Goal: Find contact information

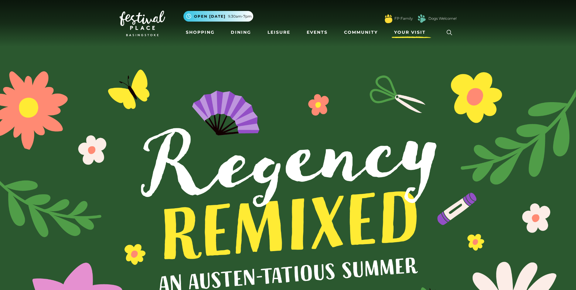
click at [410, 31] on span "Your Visit" at bounding box center [410, 32] width 32 height 6
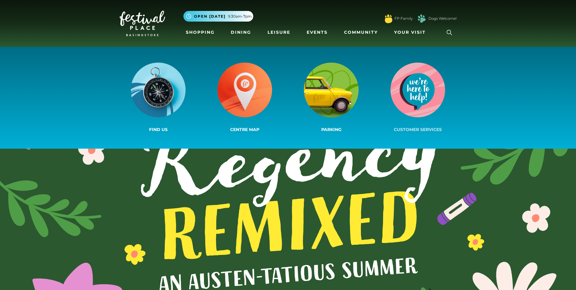
click at [426, 110] on img at bounding box center [418, 90] width 55 height 55
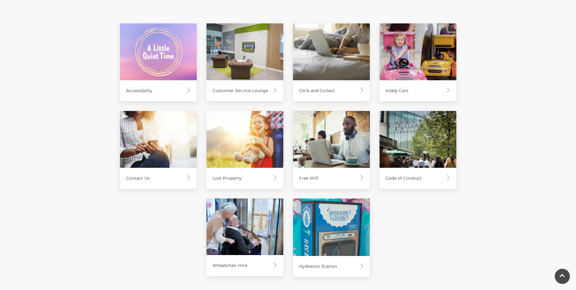
scroll to position [304, 0]
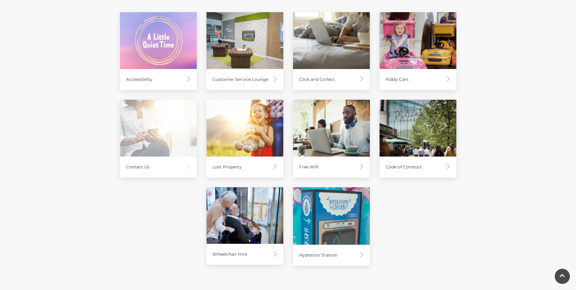
click at [181, 169] on div "Contact Us" at bounding box center [158, 166] width 77 height 21
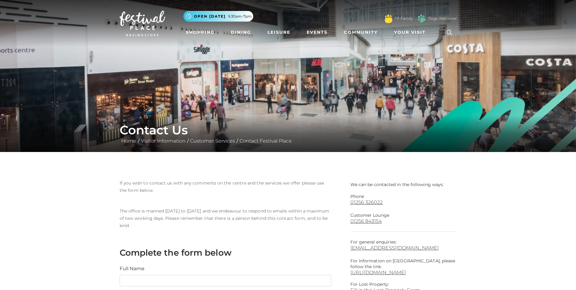
scroll to position [121, 0]
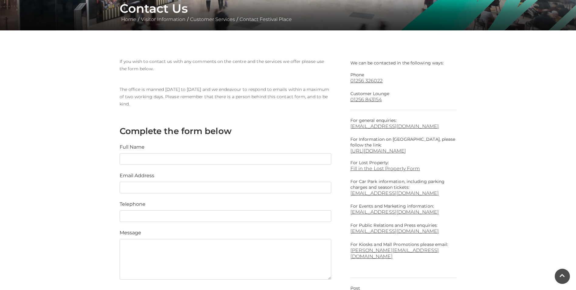
click at [444, 120] on p "For general enquiries: info@festivalplace.co.uk" at bounding box center [404, 124] width 106 height 12
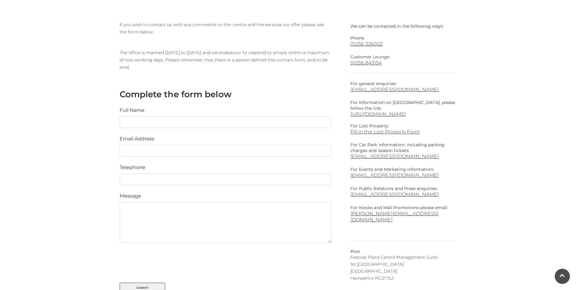
scroll to position [182, 0]
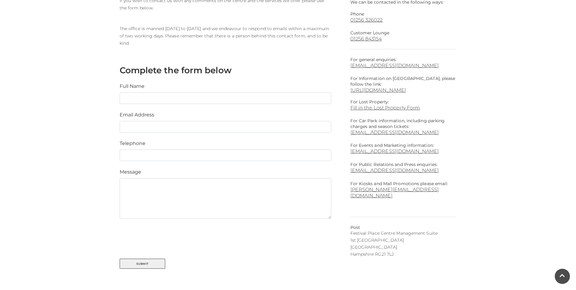
click at [336, 123] on div "If you wish to contact us with any comments on the centre and the services we o…" at bounding box center [230, 133] width 231 height 272
